Goal: Information Seeking & Learning: Learn about a topic

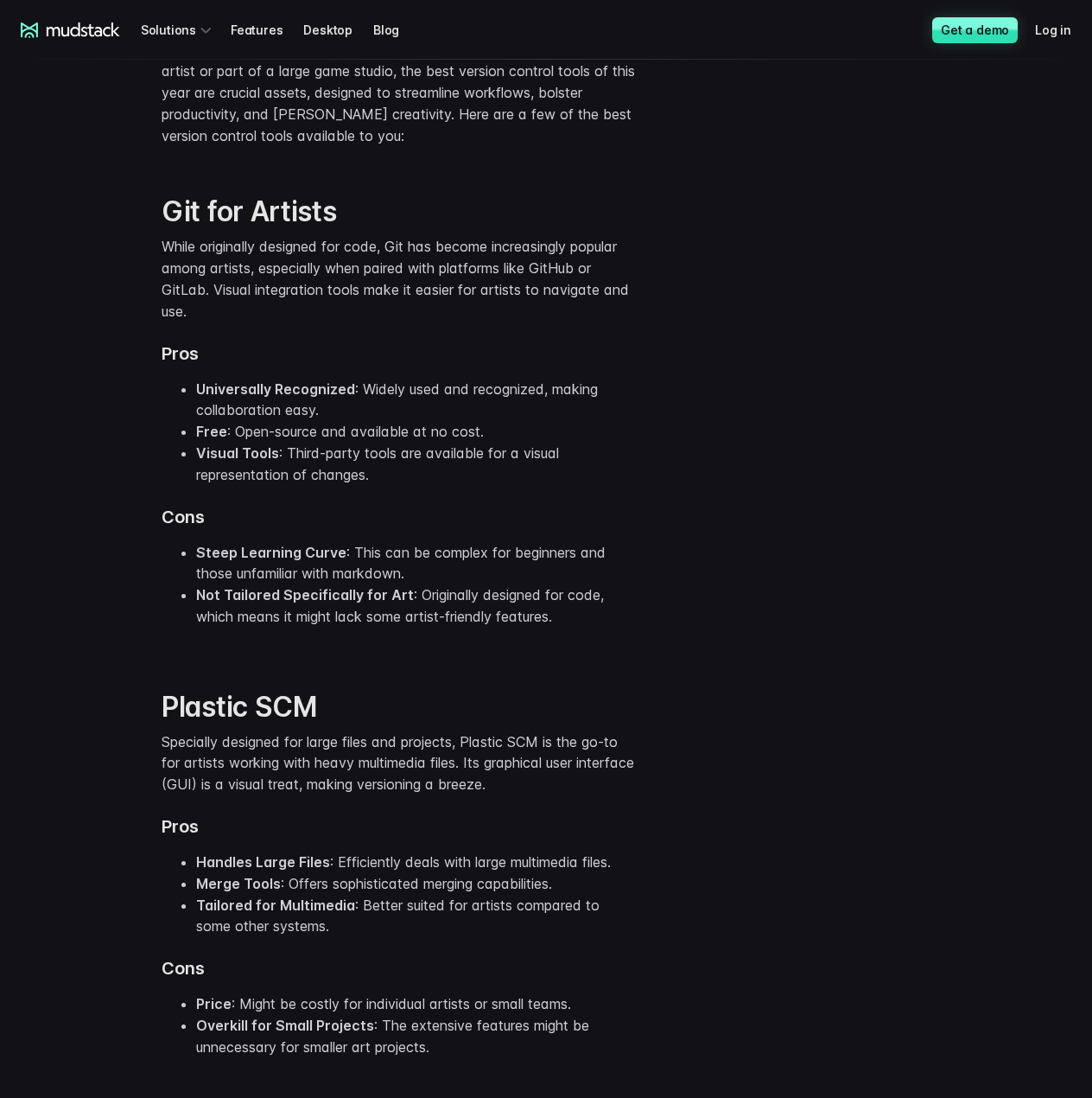
scroll to position [2248, 0]
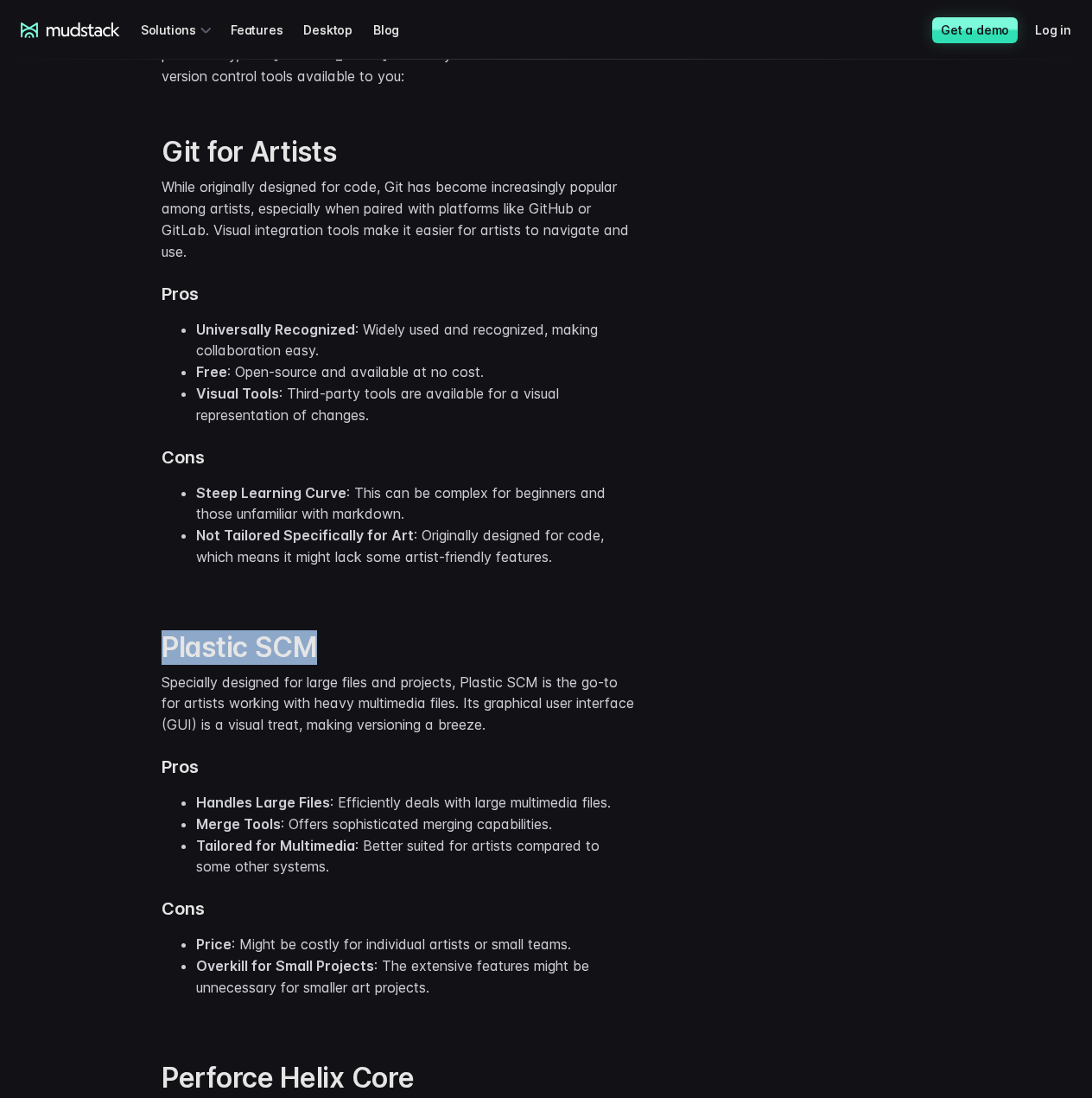
drag, startPoint x: 170, startPoint y: 644, endPoint x: 367, endPoint y: 630, distance: 197.5
click at [367, 630] on h2 "Plastic SCM" at bounding box center [399, 647] width 476 height 34
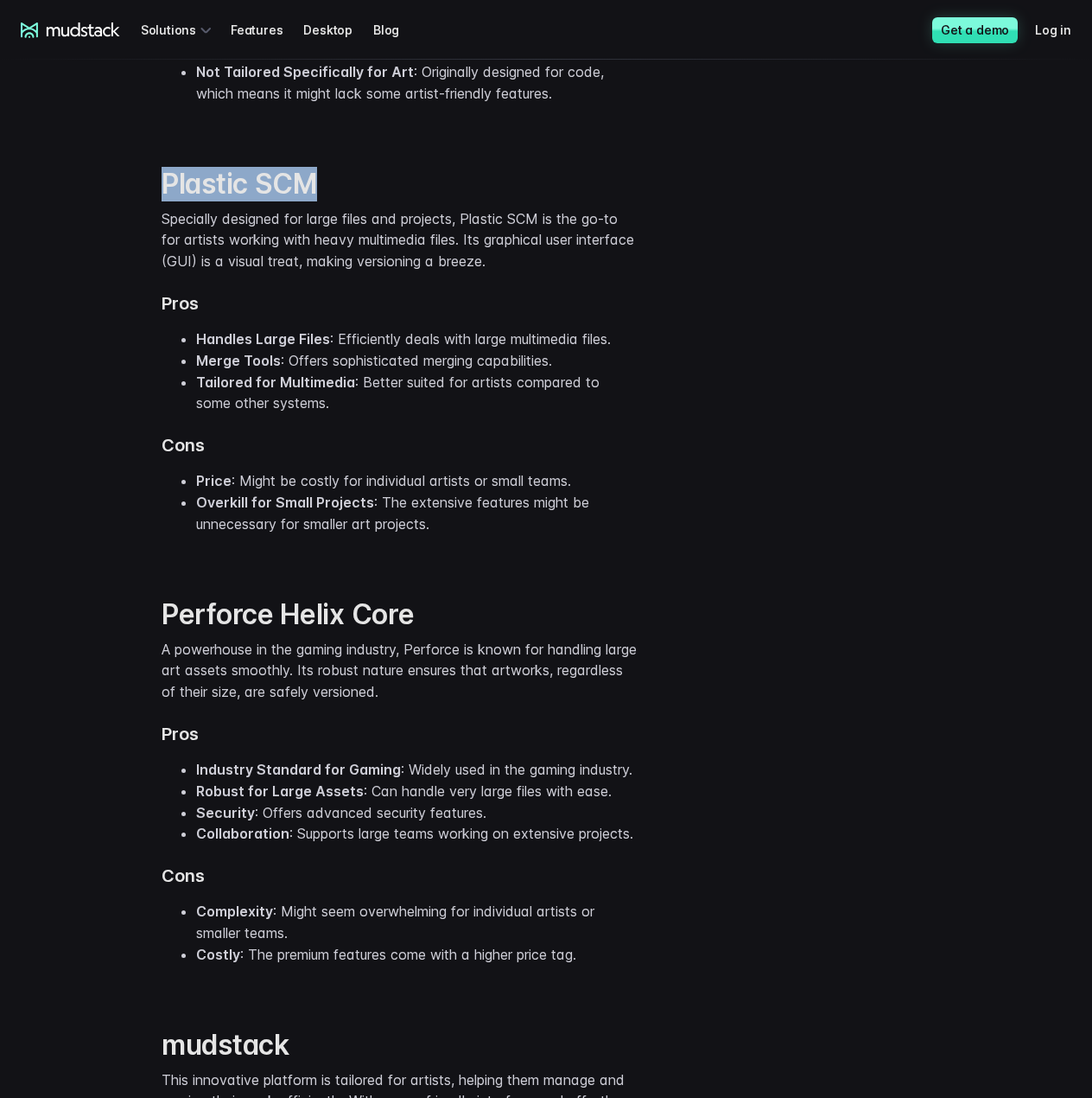
scroll to position [2766, 0]
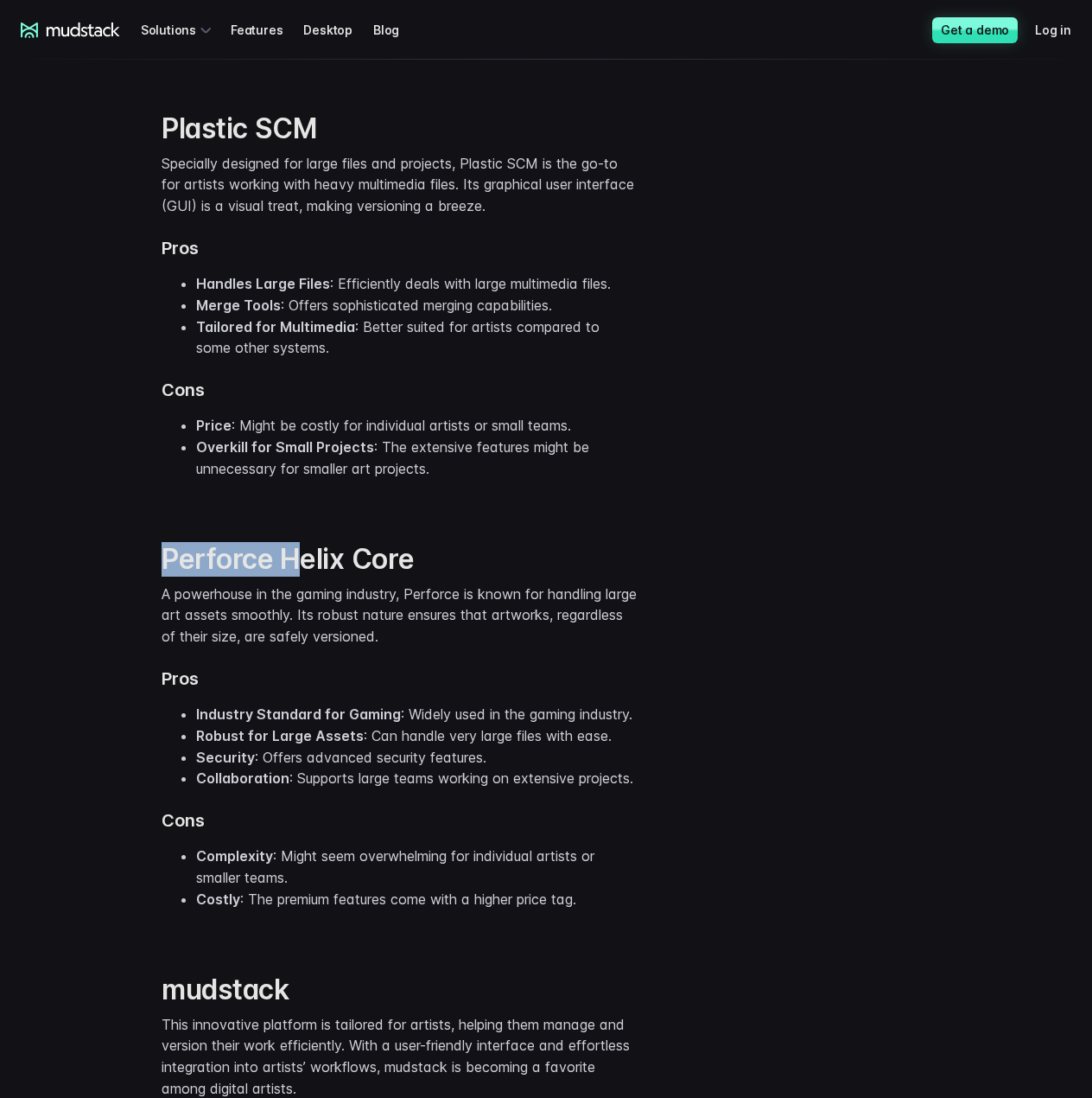
drag, startPoint x: 163, startPoint y: 553, endPoint x: 334, endPoint y: 542, distance: 171.4
click at [323, 549] on strong "Perforce Helix Core" at bounding box center [288, 559] width 252 height 34
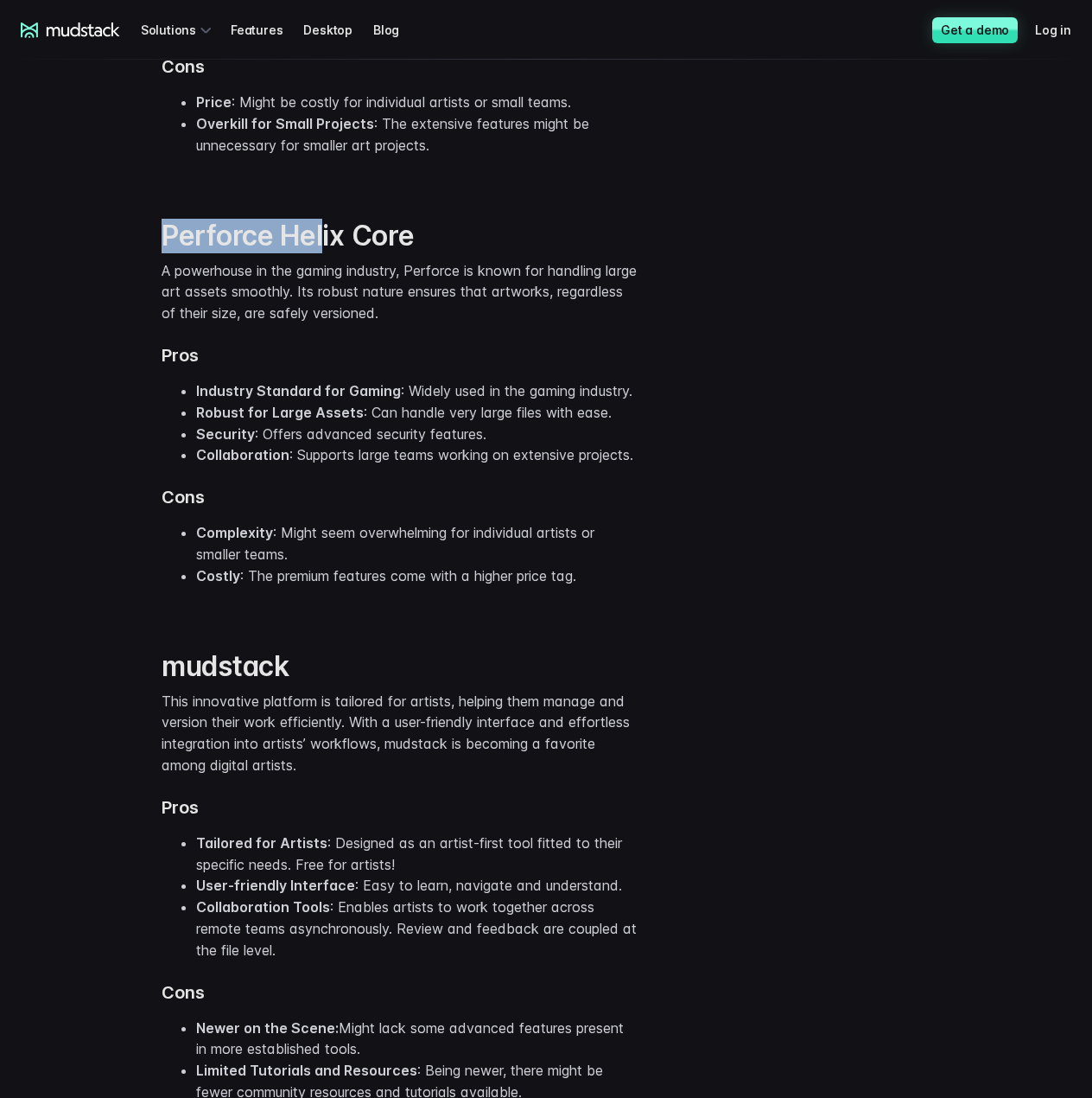
scroll to position [3199, 0]
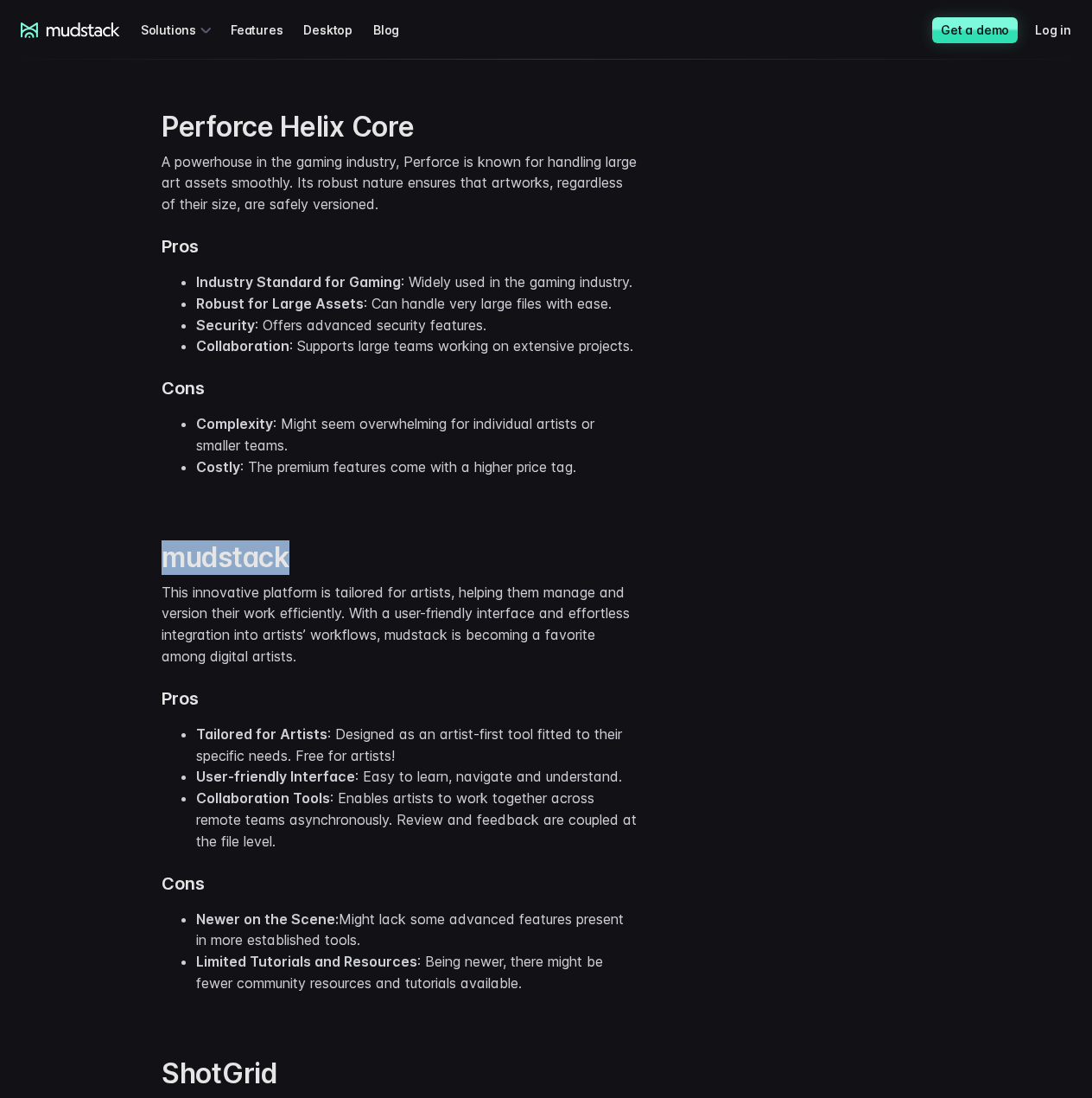
drag, startPoint x: 169, startPoint y: 603, endPoint x: 474, endPoint y: 600, distance: 305.0
click at [481, 575] on h2 "mudstack" at bounding box center [399, 557] width 476 height 34
copy strong "mudstack"
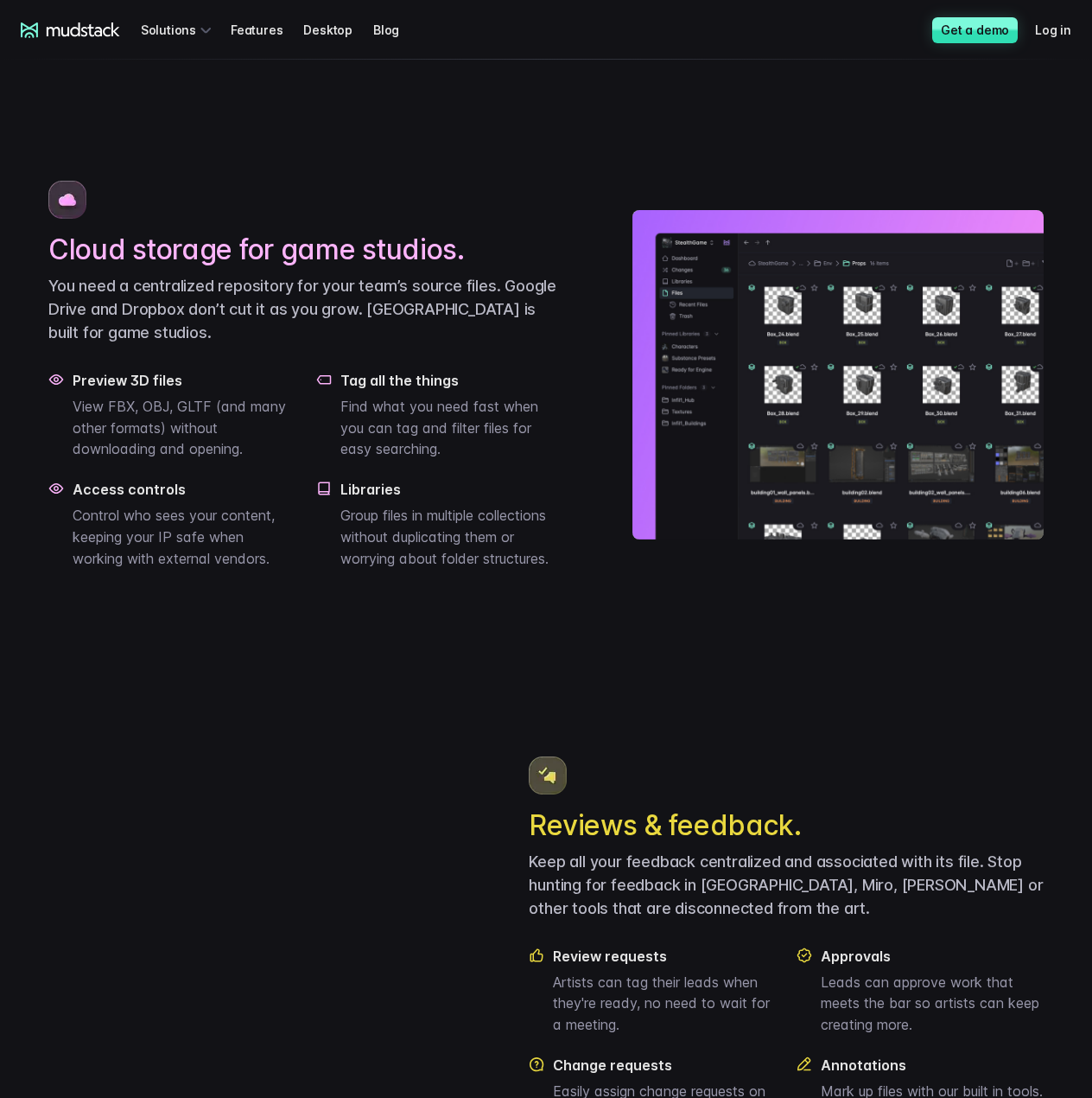
scroll to position [1211, 0]
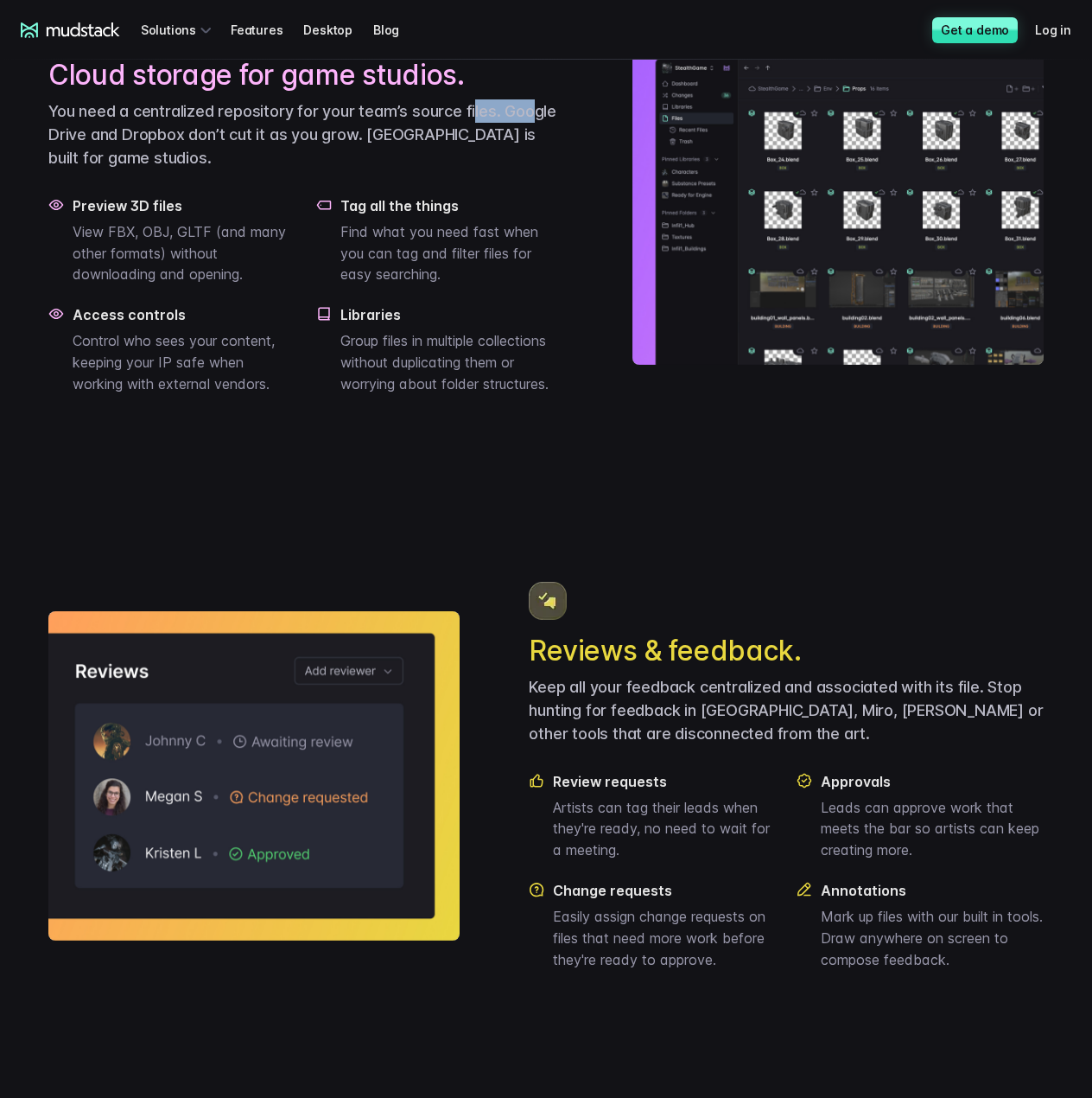
drag, startPoint x: 477, startPoint y: 160, endPoint x: 531, endPoint y: 165, distance: 54.2
click at [530, 165] on p "You need a centralized repository for your team’s source files. Google Drive an…" at bounding box center [305, 134] width 515 height 70
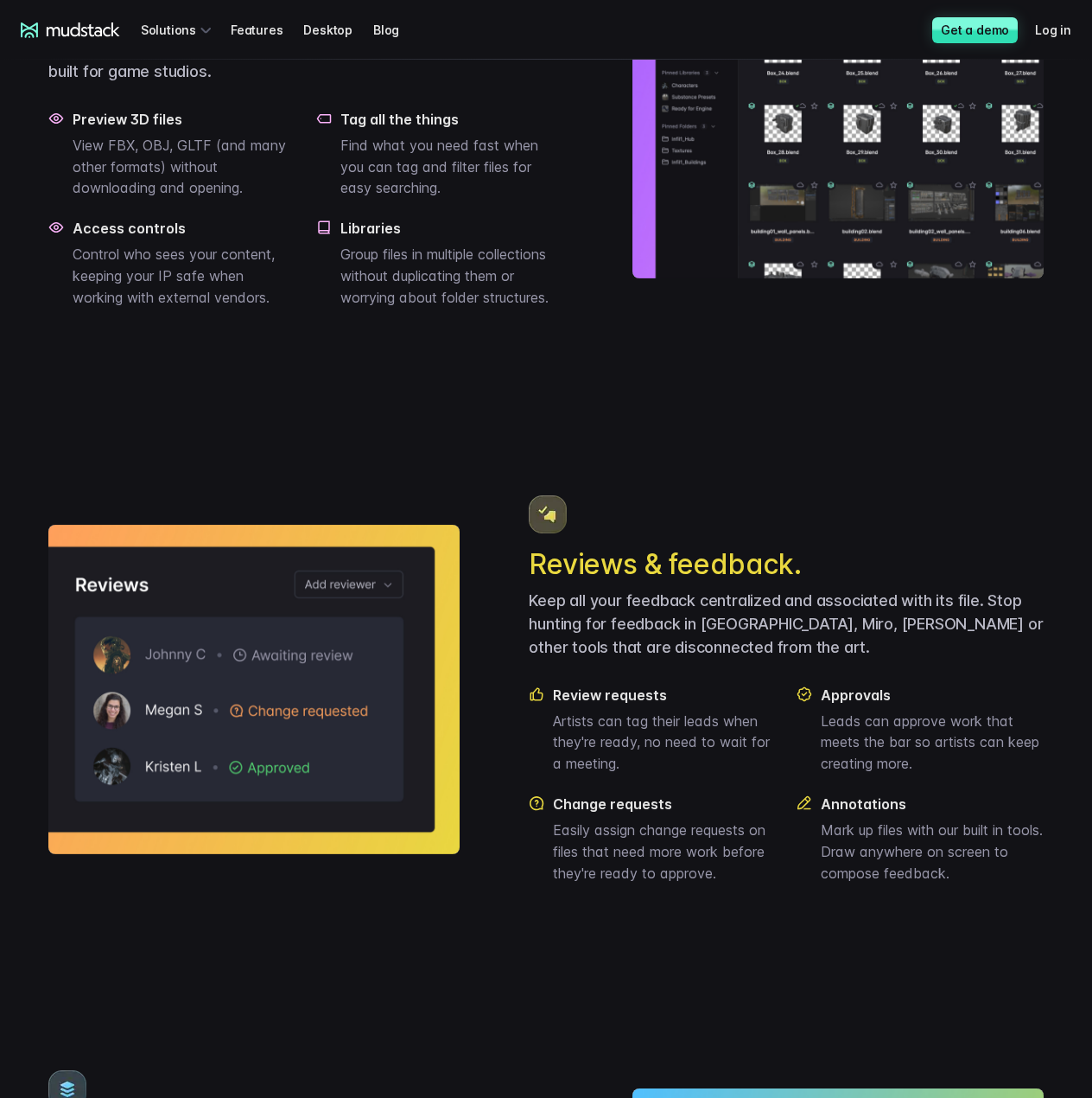
scroll to position [1383, 0]
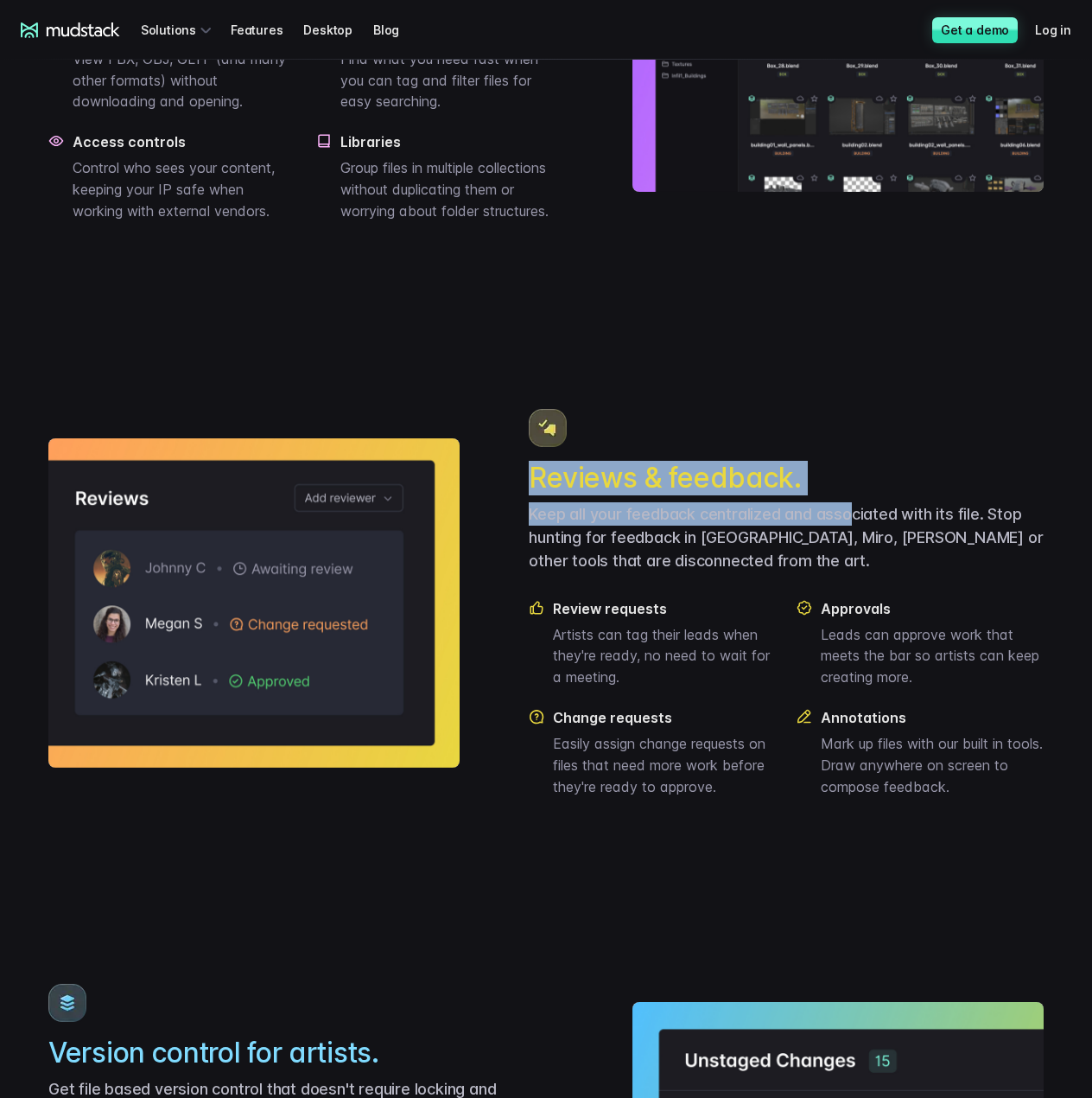
drag, startPoint x: 519, startPoint y: 530, endPoint x: 851, endPoint y: 549, distance: 332.5
click at [850, 549] on div "Reviews & feedback. Keep all your feedback centralized and associated with its …" at bounding box center [546, 603] width 995 height 486
click at [849, 495] on h2 "Reviews & feedback." at bounding box center [786, 478] width 515 height 34
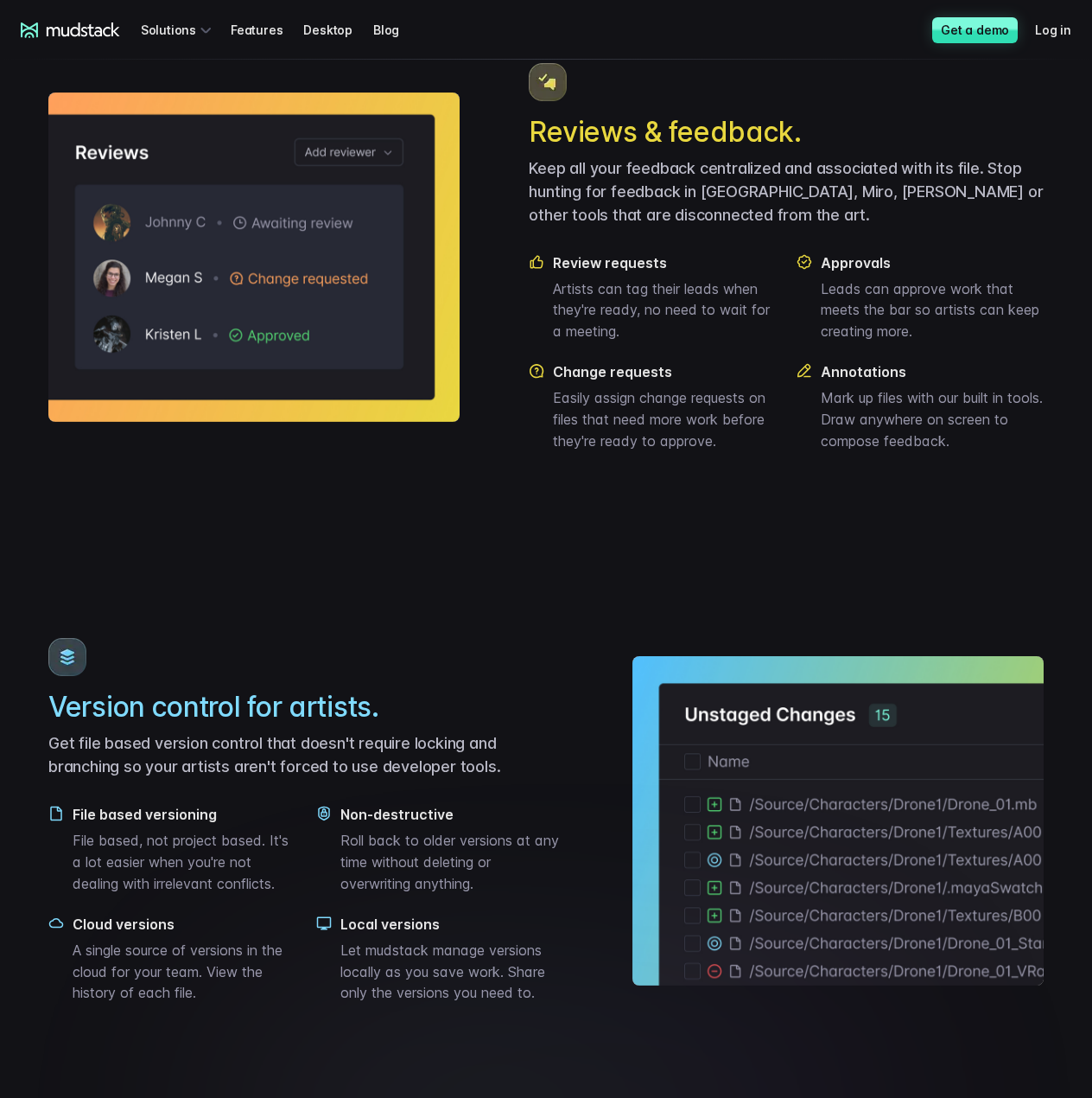
scroll to position [1902, 0]
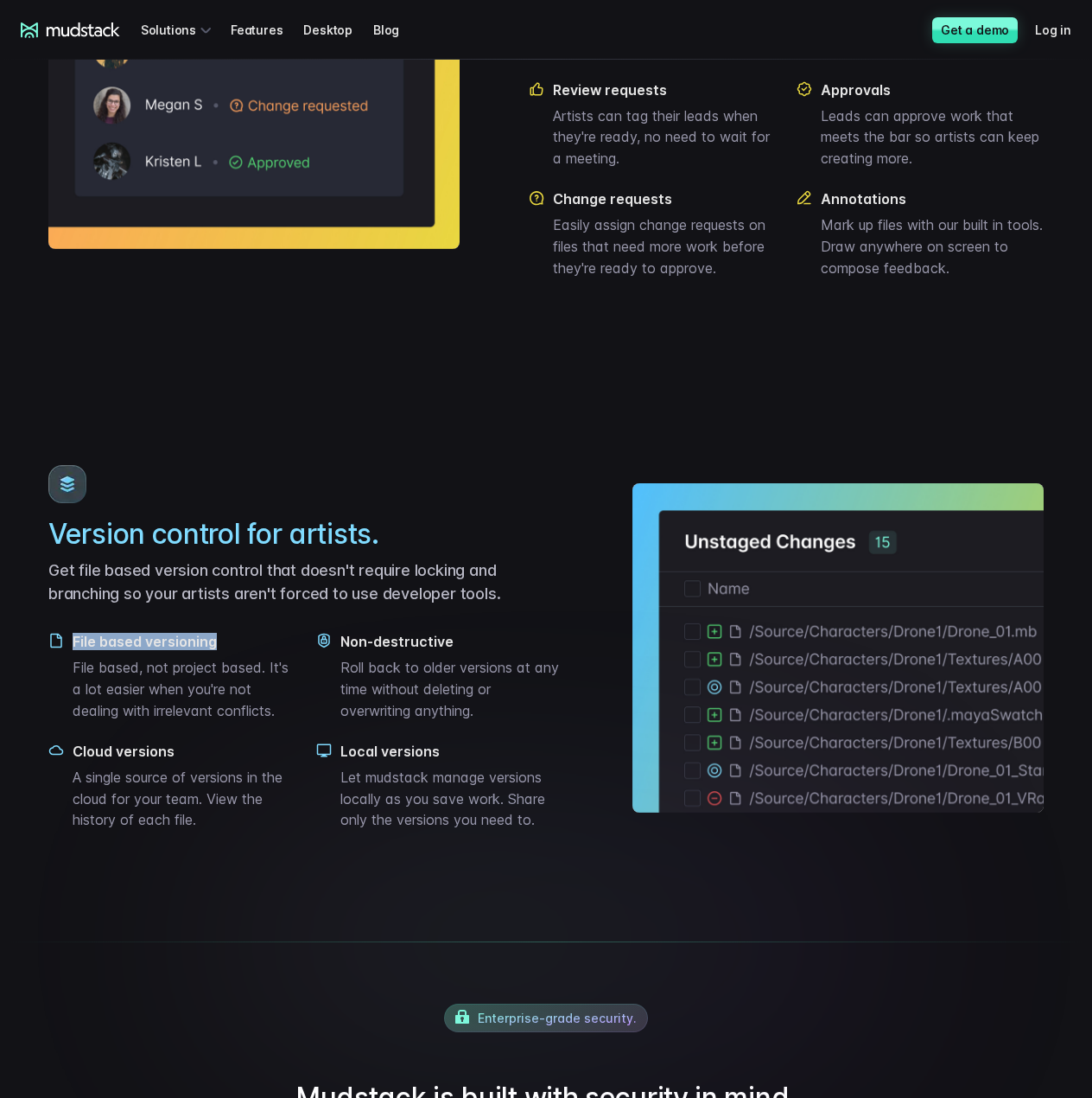
drag, startPoint x: 72, startPoint y: 692, endPoint x: 252, endPoint y: 684, distance: 180.2
click at [252, 684] on div "File based versioning File based, not project based. It's a lot easier when you…" at bounding box center [171, 676] width 247 height 88
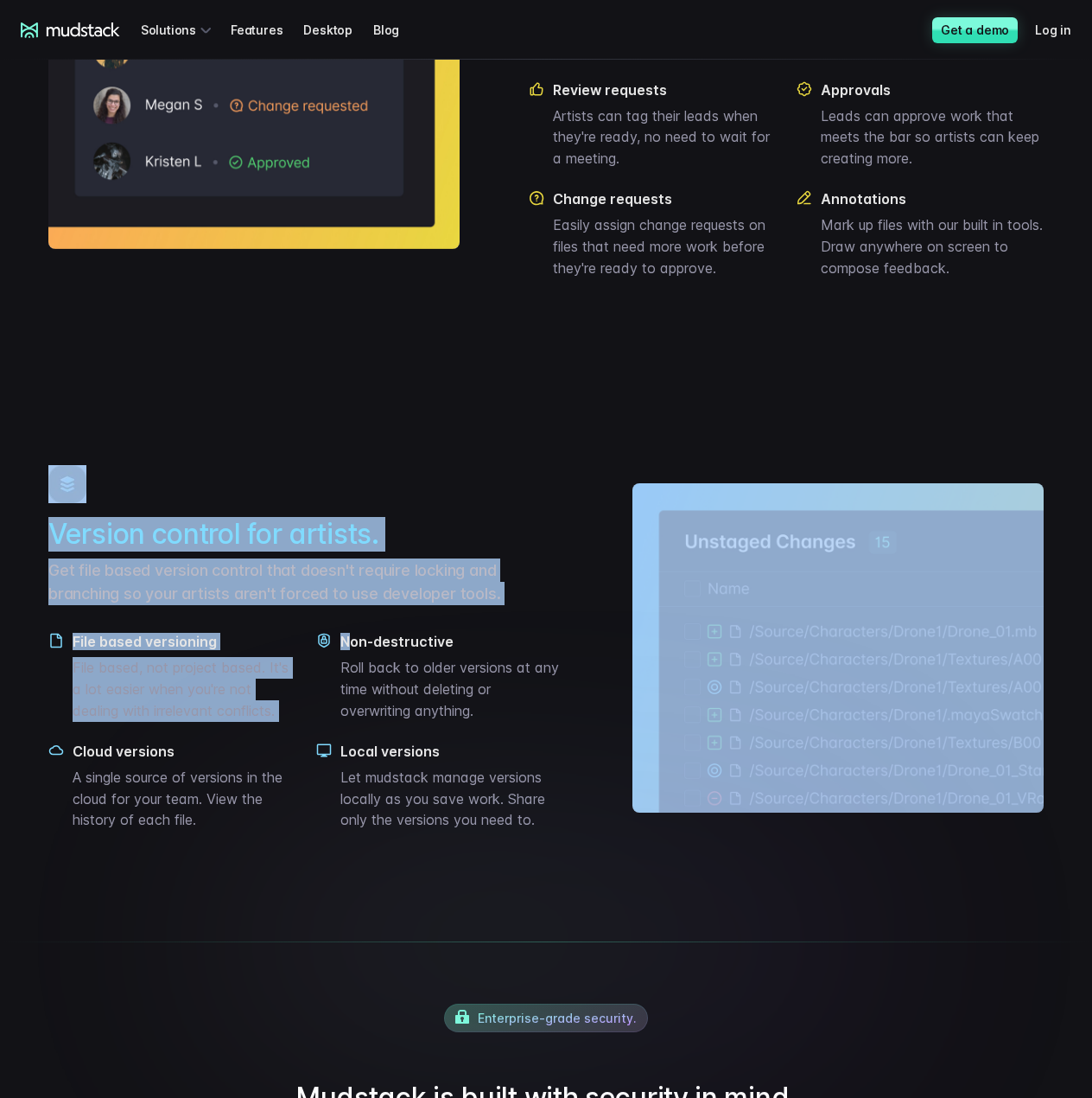
drag, startPoint x: 401, startPoint y: 697, endPoint x: 633, endPoint y: 688, distance: 232.2
click at [641, 689] on div "Version control for artists. Get file based version control that doesn't requir…" at bounding box center [546, 647] width 995 height 463
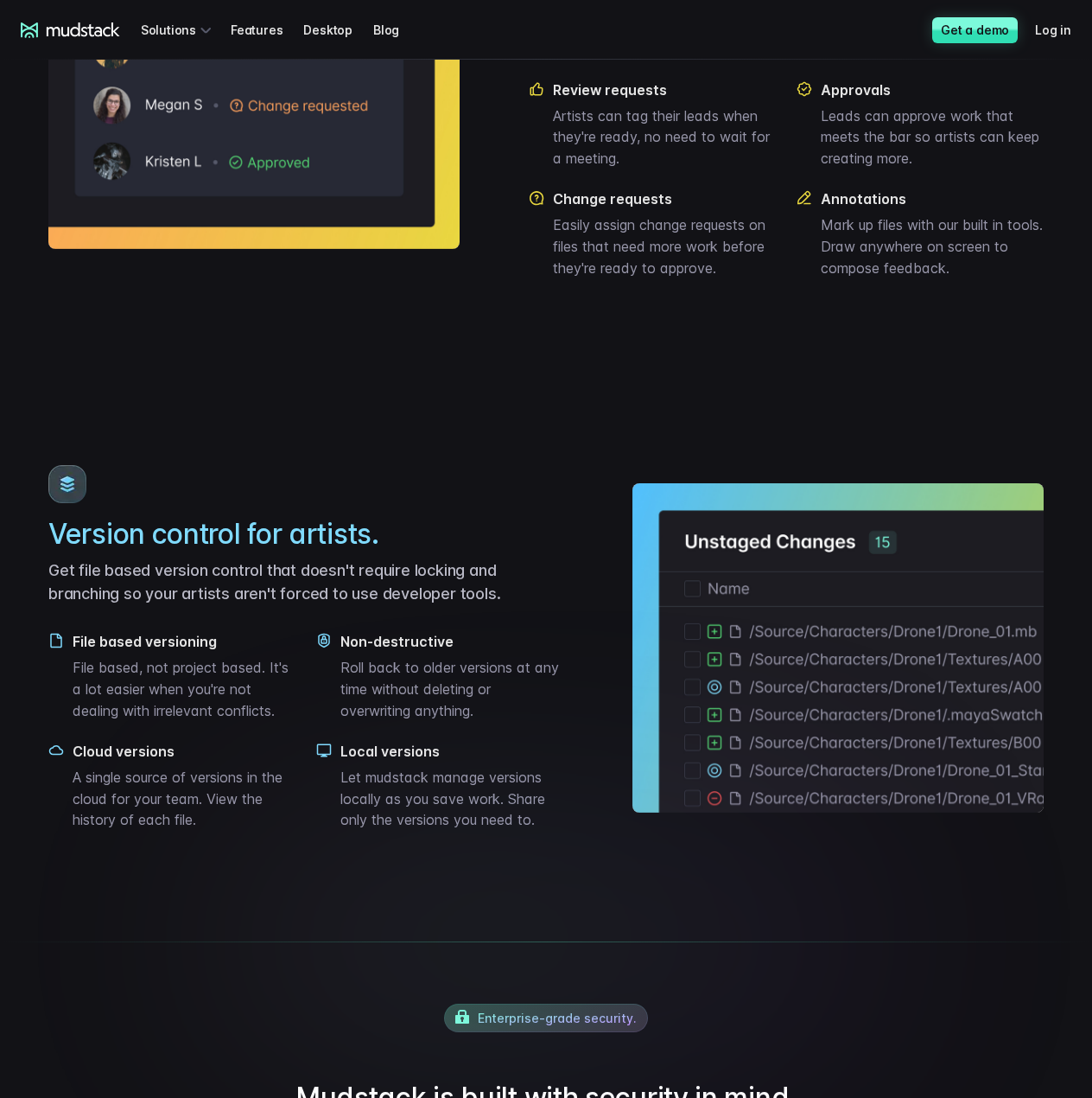
click at [417, 788] on div "File based versioning File based, not project based. It's a lot easier when you…" at bounding box center [305, 731] width 515 height 198
drag, startPoint x: 344, startPoint y: 803, endPoint x: 440, endPoint y: 791, distance: 96.7
click at [440, 791] on div "File based versioning File based, not project based. It's a lot easier when you…" at bounding box center [305, 731] width 515 height 198
drag, startPoint x: 186, startPoint y: 798, endPoint x: 81, endPoint y: 805, distance: 105.2
click at [81, 760] on h4 "Cloud versions" at bounding box center [183, 751] width 222 height 18
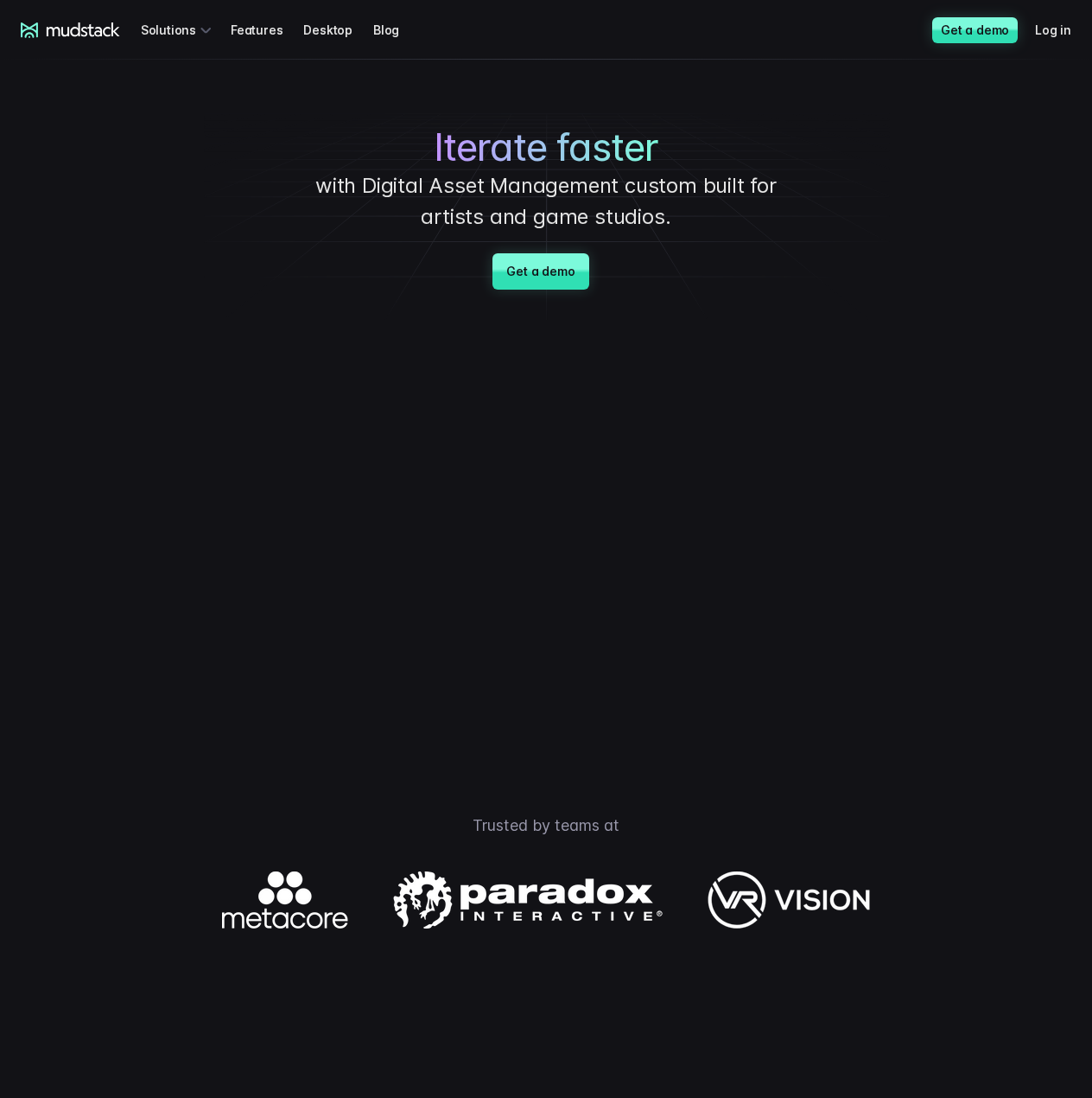
scroll to position [0, 0]
